Goal: Task Accomplishment & Management: Complete application form

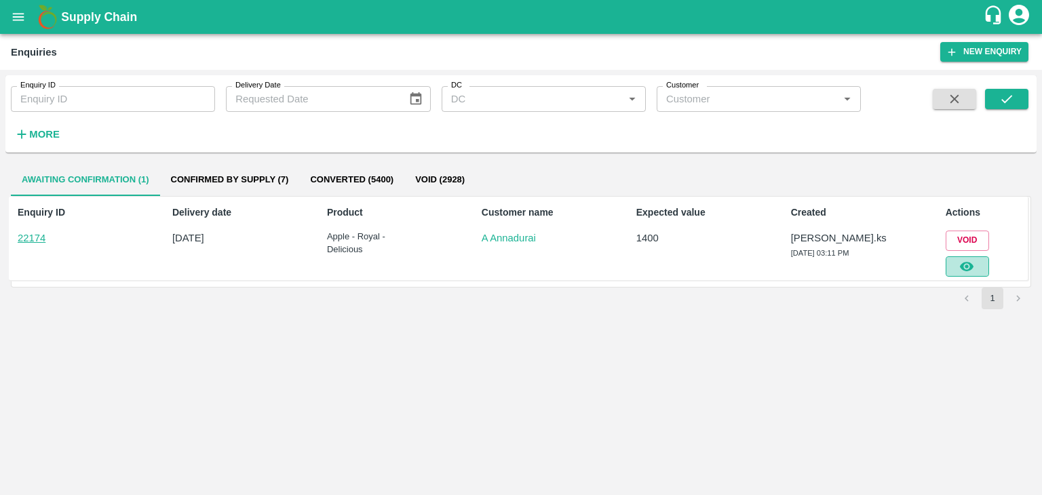
click at [977, 264] on button "button" at bounding box center [966, 266] width 43 height 20
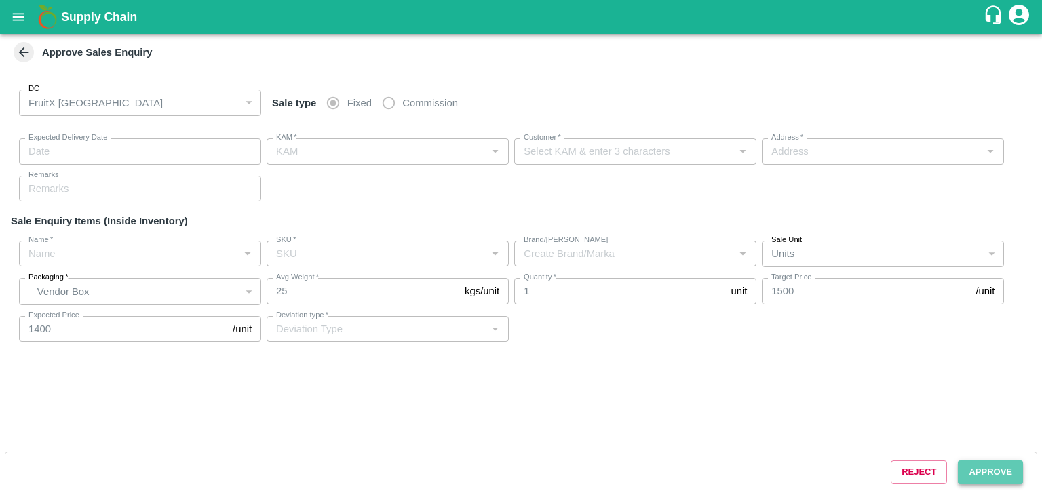
click at [981, 469] on button "Approve" at bounding box center [990, 472] width 65 height 24
type input "[DATE] 03:25 PM"
type input "[PERSON_NAME].ks"
type input "A Annadurai"
type input "FruitX, [GEOGRAPHIC_DATA], [GEOGRAPHIC_DATA] Urban, [GEOGRAPHIC_DATA]"
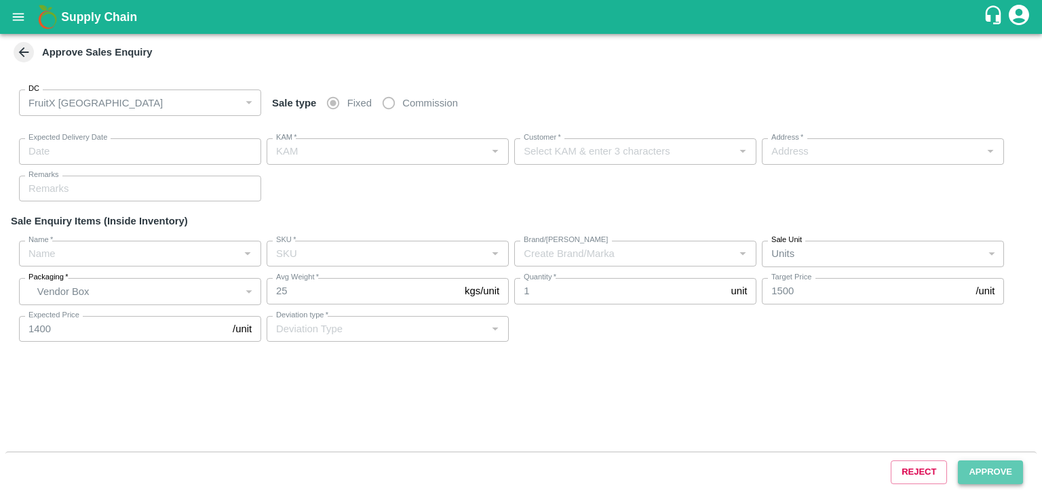
type input "Apple - Royal - Delicious"
type input "SHIM-7L-ROYL"
type input "LP VS5"
type input "Others"
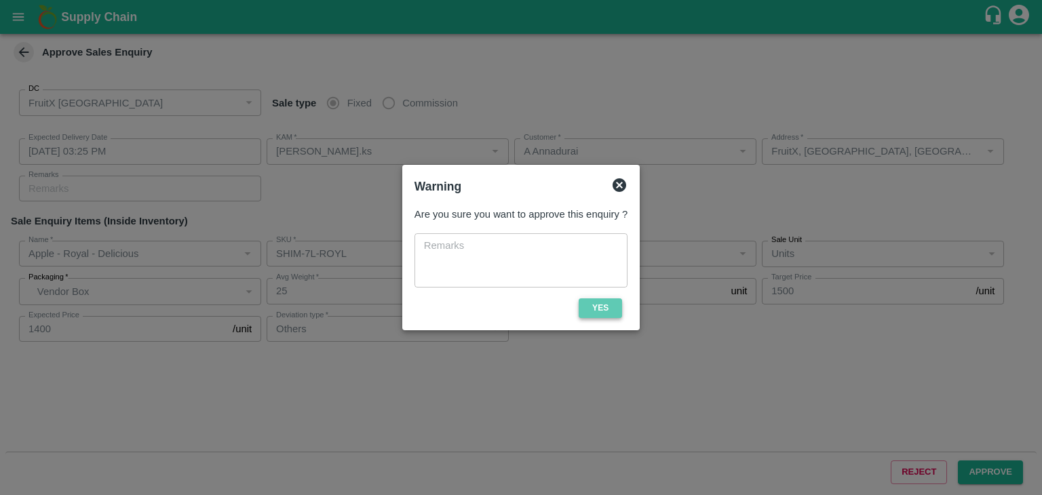
click at [614, 310] on button "Yes" at bounding box center [599, 308] width 43 height 20
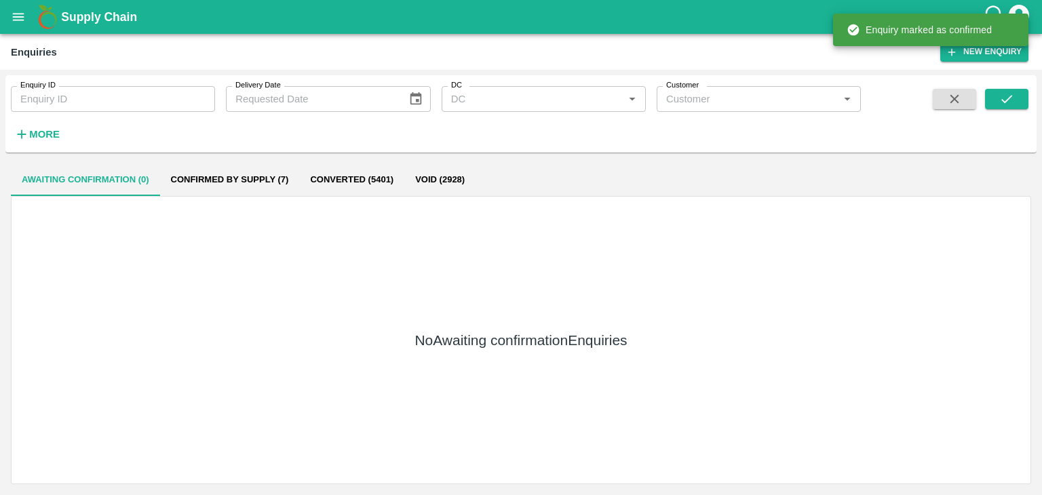
click at [1002, 87] on div "Enquiry ID Enquiry ID Delivery Date Delivery Date DC DC   * Customer Customer  …" at bounding box center [520, 114] width 1031 height 66
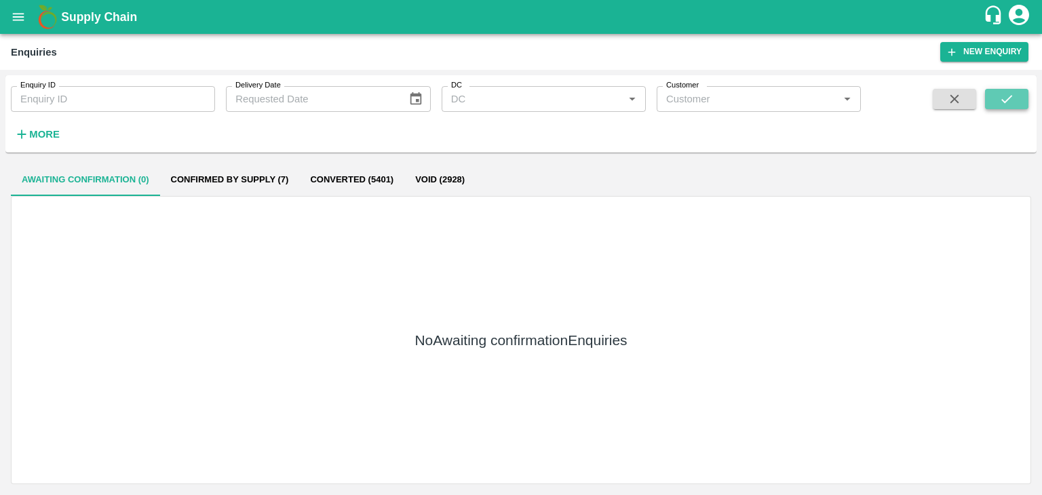
click at [1004, 98] on icon "submit" at bounding box center [1006, 99] width 15 height 15
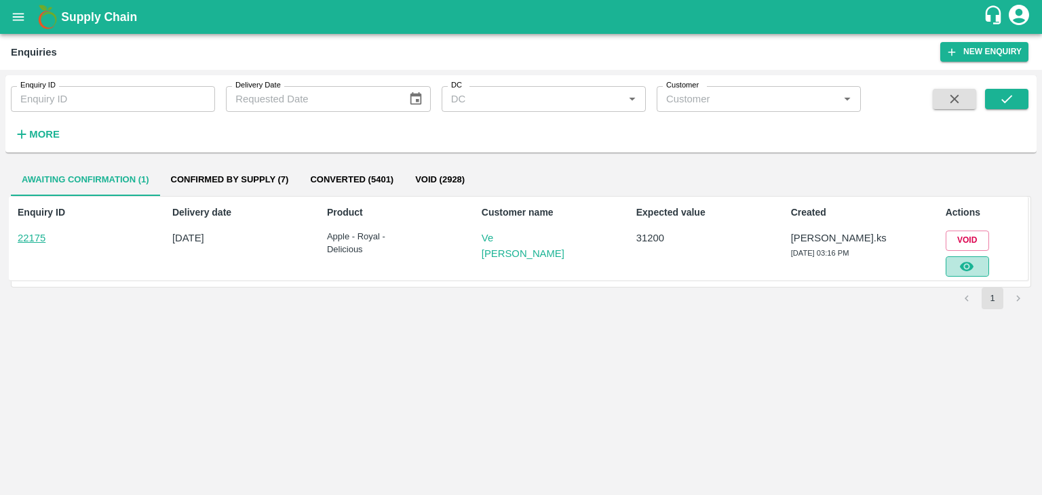
click at [986, 260] on button "button" at bounding box center [966, 266] width 43 height 20
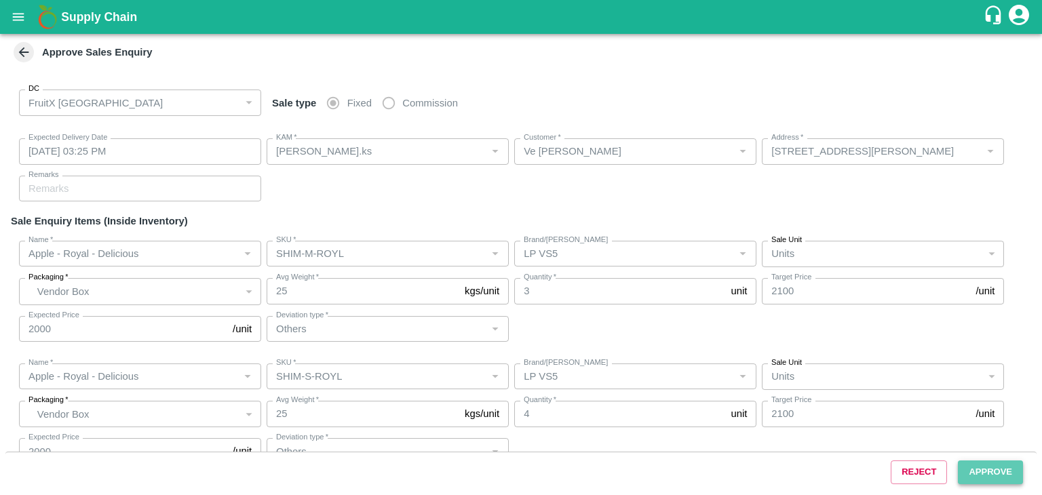
type input "[DATE] 03:25 PM"
type input "[PERSON_NAME].ks"
type input "Ve [PERSON_NAME]"
type input "[STREET_ADDRESS][PERSON_NAME]"
type input "Apple - Royal - Delicious"
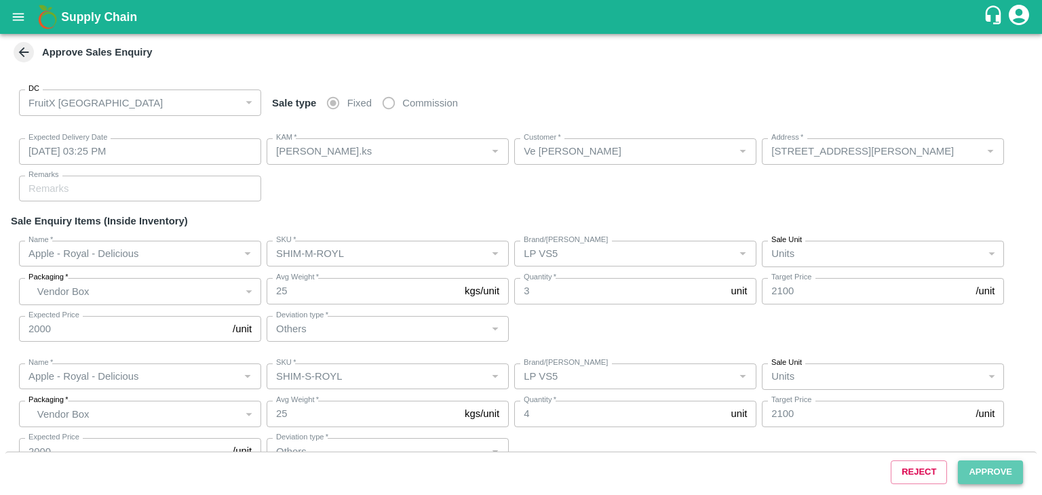
type input "SHIM-M-ROYL"
type input "LP VS5"
type input "Others"
type input "Apple - Royal - Delicious"
type input "SHIM-S-ROYL"
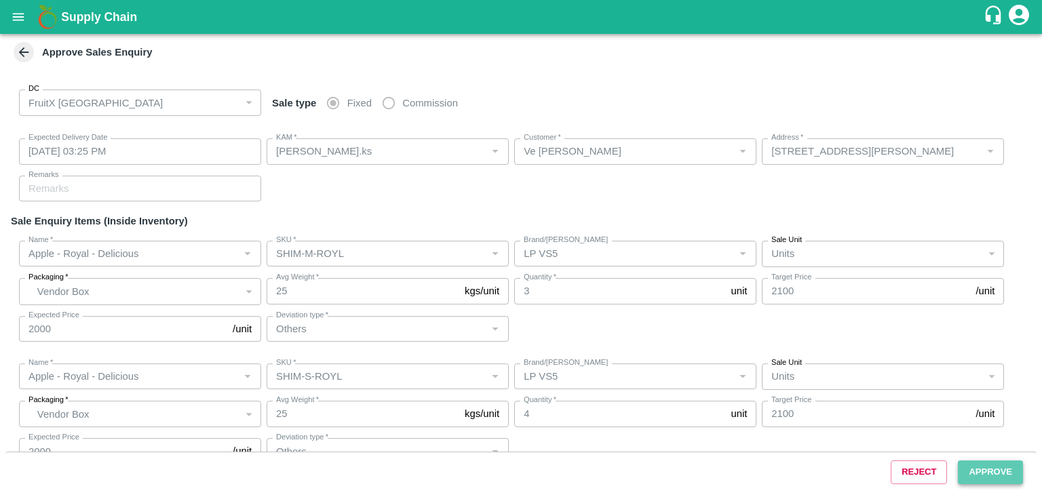
type input "LP VS5"
type input "Others"
type input "Apple - Royal - Delicious"
type input "SHIM-ES-ROYL"
type input "LP VS5"
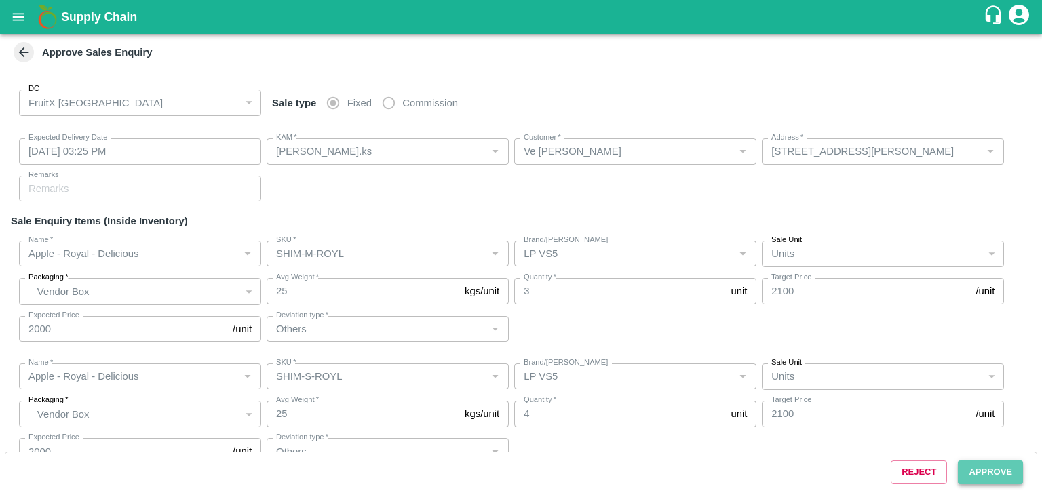
type input "Others"
type input "Apple - Royal - Delicious"
type input "[PERSON_NAME]"
type input "LP VS5"
type input "Others"
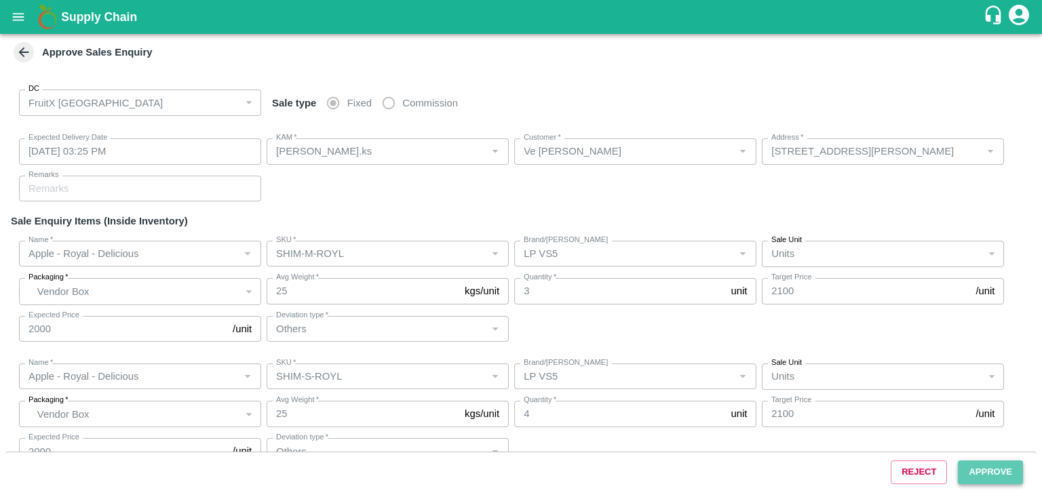
click at [982, 480] on button "Approve" at bounding box center [990, 472] width 65 height 24
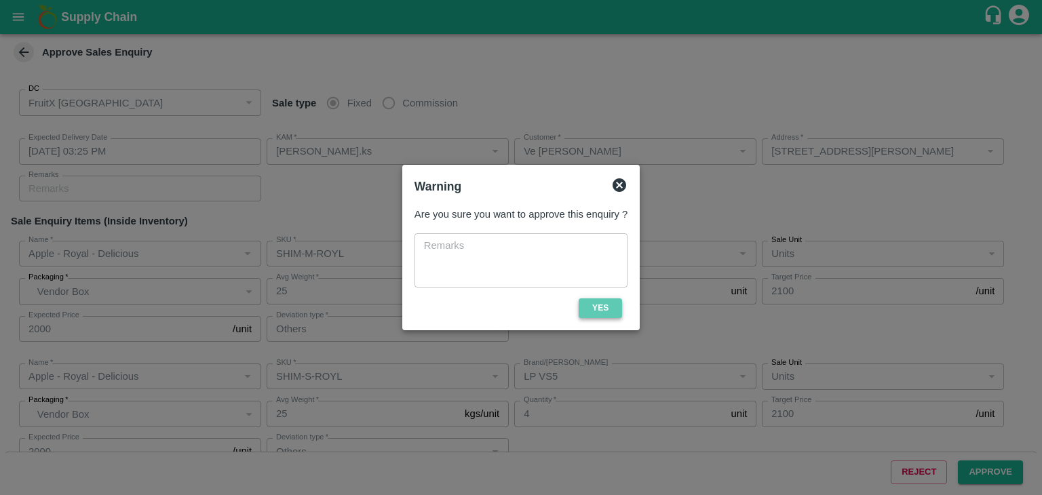
click at [607, 301] on button "Yes" at bounding box center [599, 308] width 43 height 20
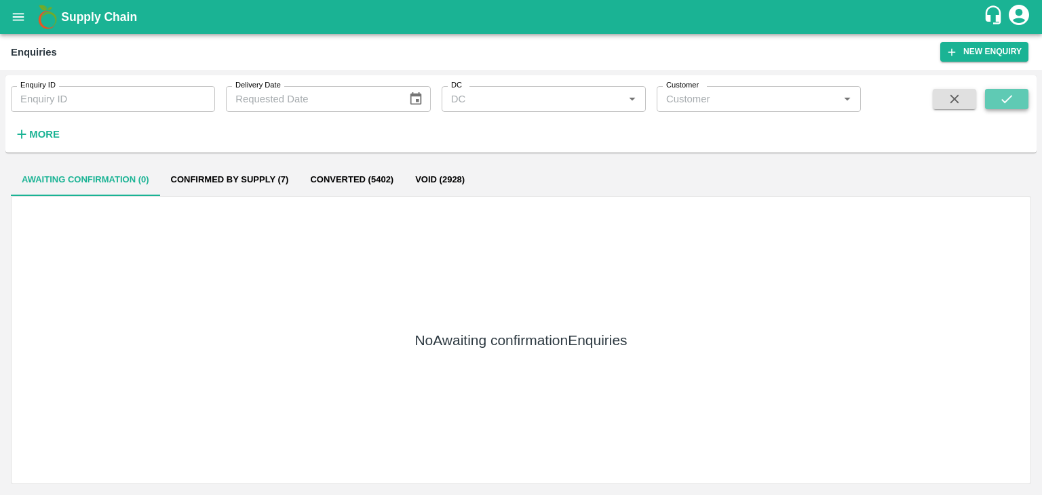
click at [1003, 98] on icon "submit" at bounding box center [1006, 99] width 15 height 15
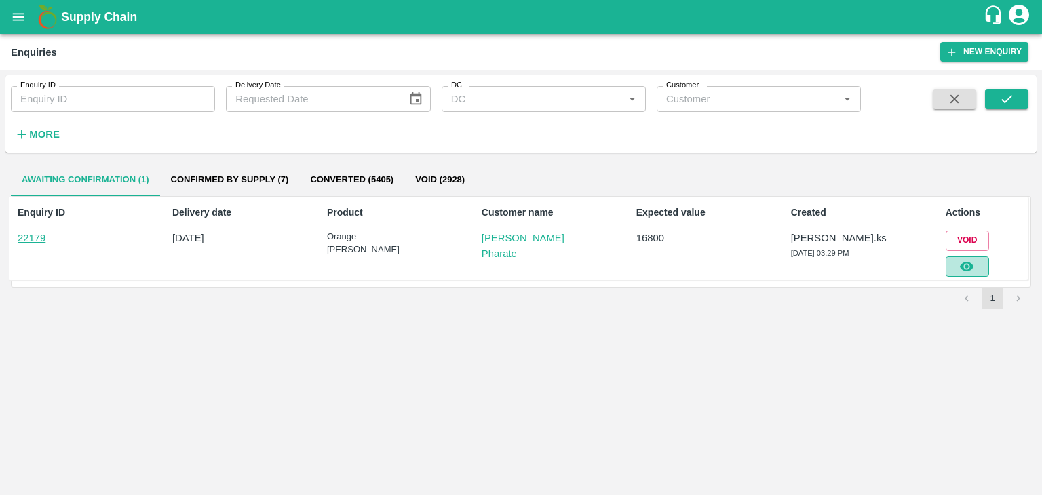
click at [977, 264] on button "button" at bounding box center [966, 266] width 43 height 20
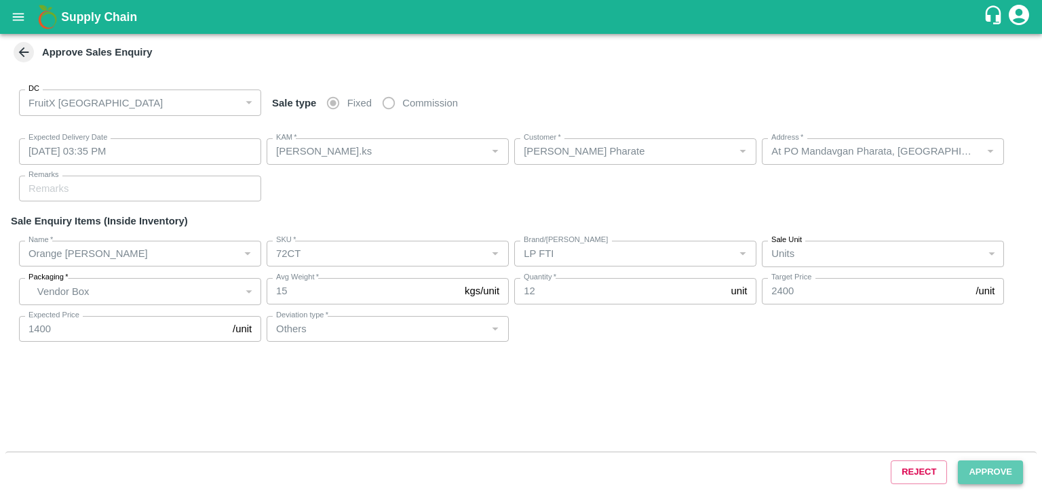
type input "[DATE] 03:35 PM"
type input "[PERSON_NAME].ks"
type input "[PERSON_NAME] Pharate"
type input "At PO Mandavgan Pharata, [GEOGRAPHIC_DATA], [GEOGRAPHIC_DATA] ,[GEOGRAPHIC_DATA…"
type input "Orange [PERSON_NAME]"
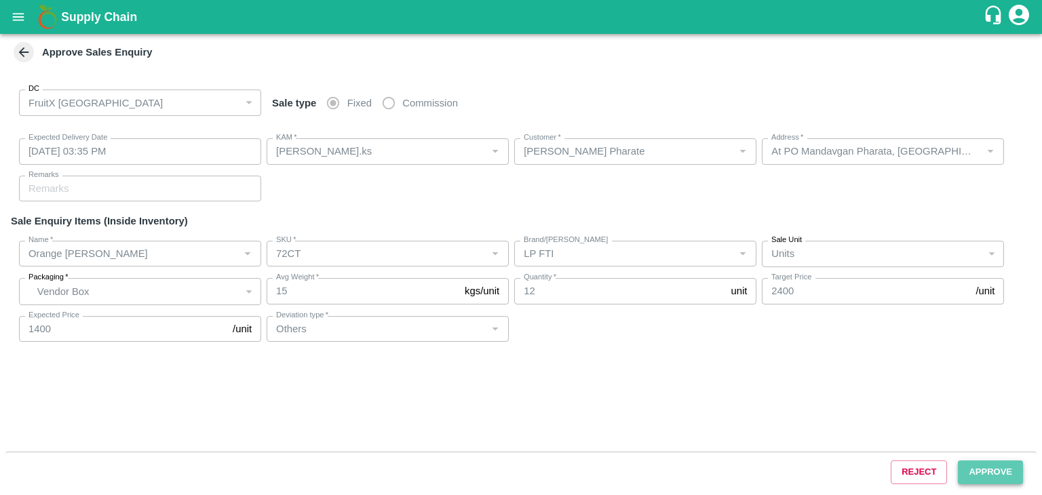
type input "72CT"
type input "LP FTI"
type input "Others"
click at [977, 464] on button "Approve" at bounding box center [990, 472] width 65 height 24
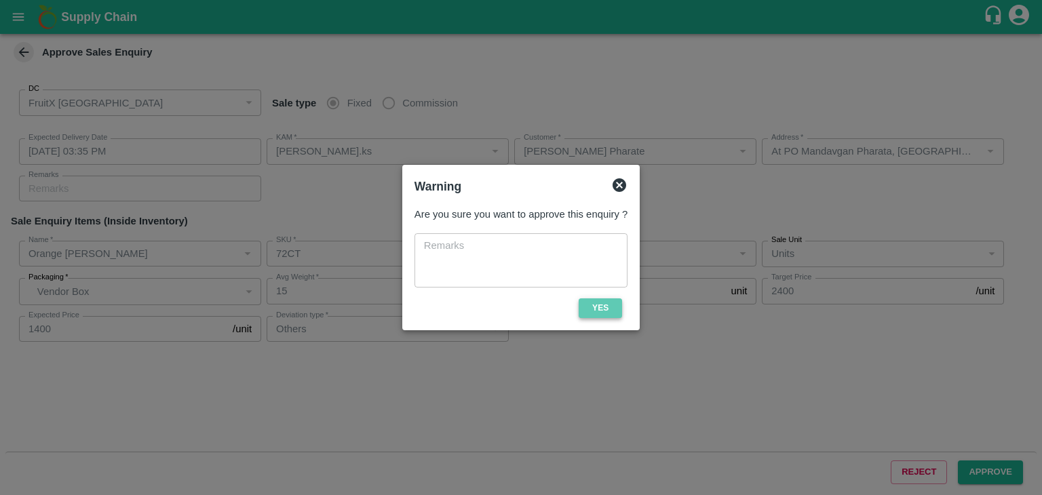
click at [605, 307] on button "Yes" at bounding box center [599, 308] width 43 height 20
